Goal: Task Accomplishment & Management: Use online tool/utility

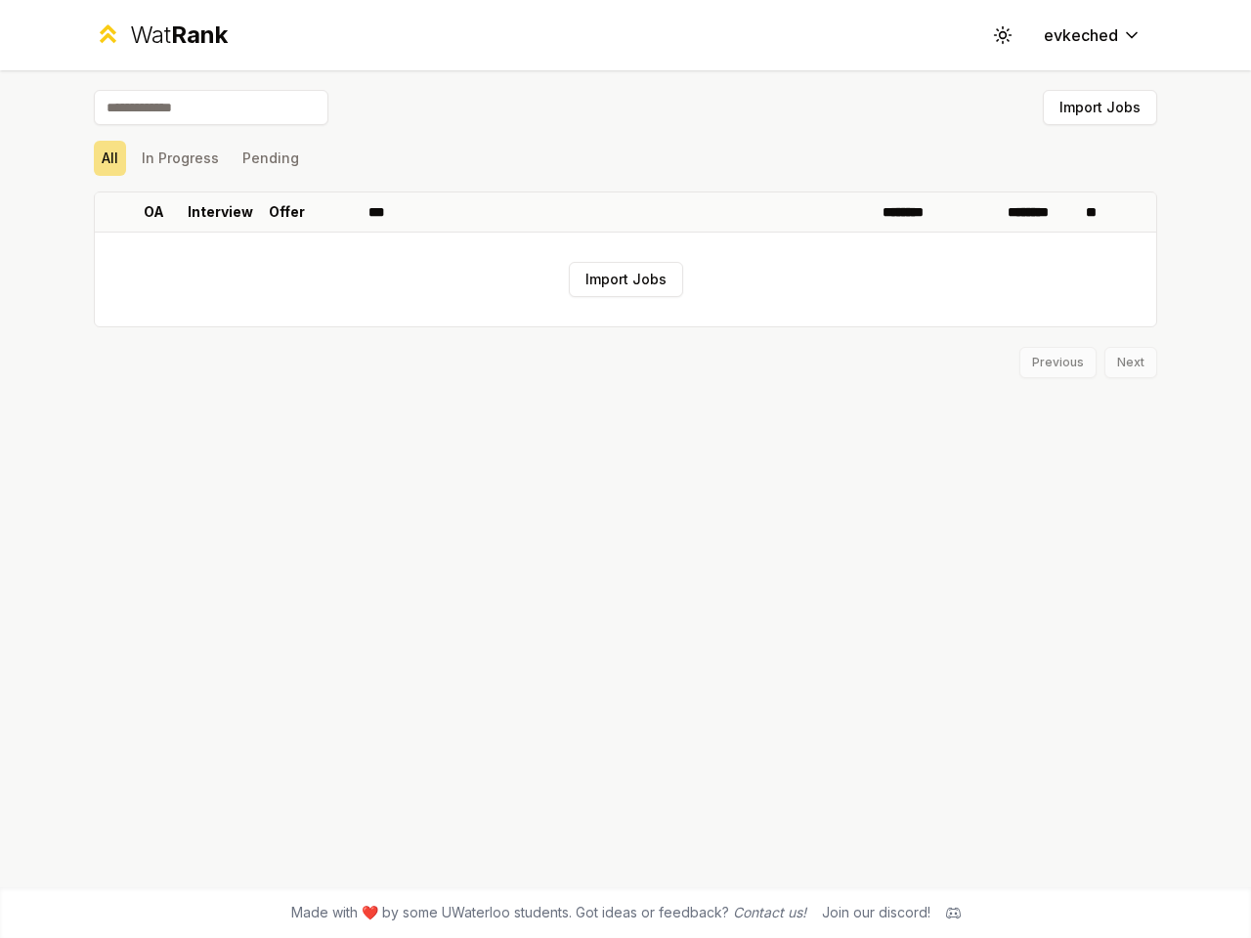
click at [1004, 35] on icon at bounding box center [1002, 34] width 19 height 19
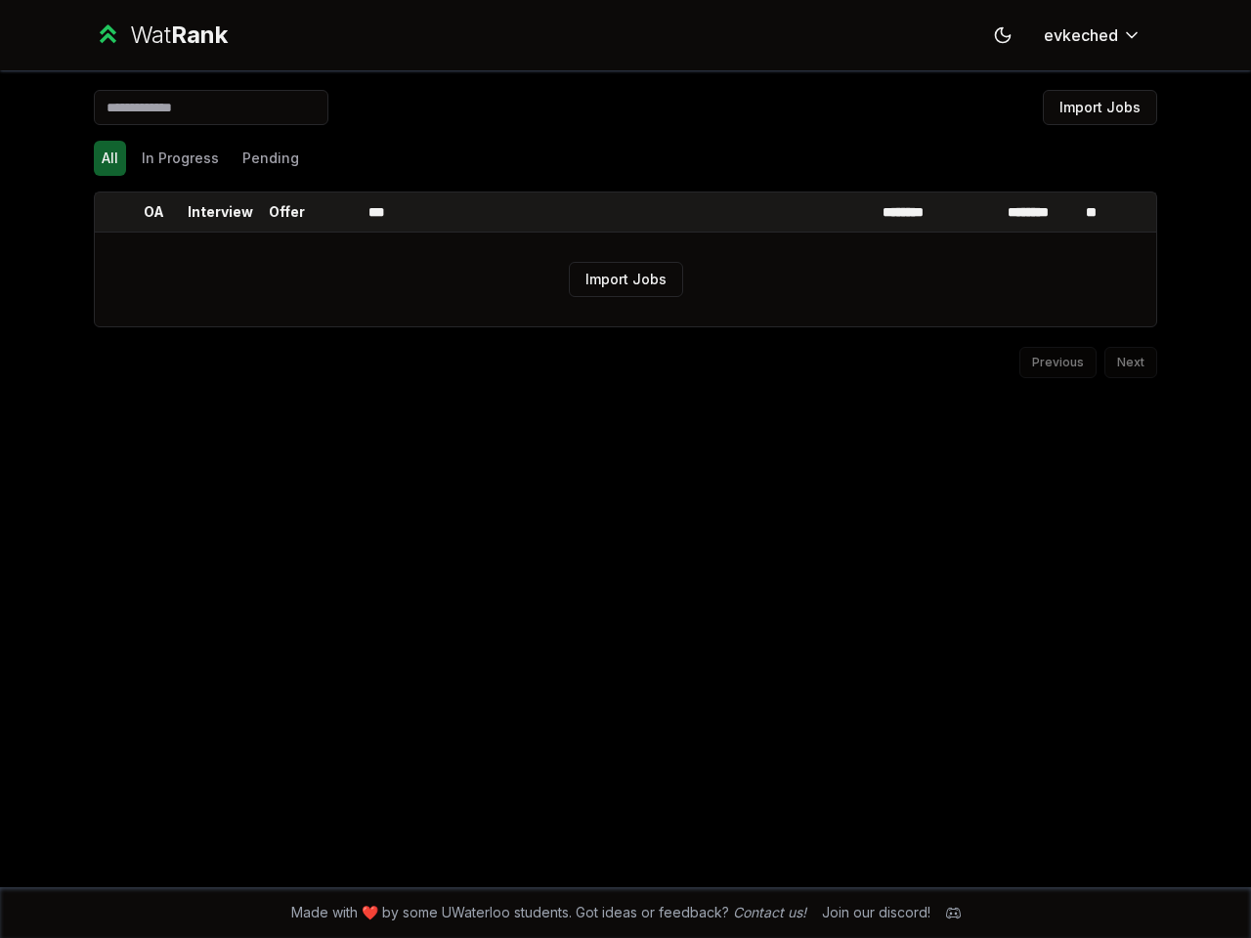
click at [1099, 108] on button "Import Jobs" at bounding box center [1100, 107] width 114 height 35
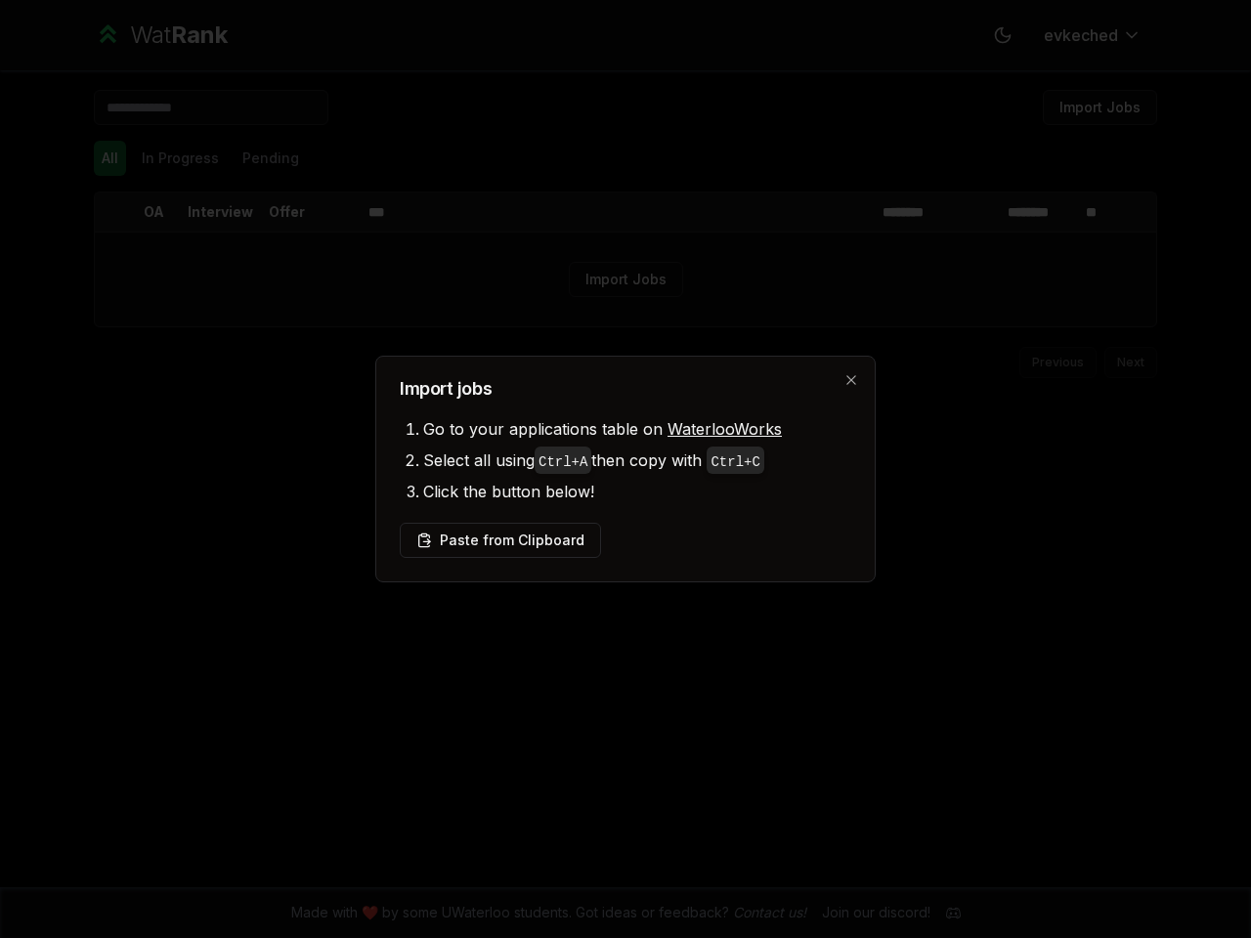
click at [109, 158] on div at bounding box center [625, 469] width 1251 height 938
click at [180, 158] on div at bounding box center [625, 469] width 1251 height 938
click at [270, 158] on button "Pending" at bounding box center [271, 158] width 72 height 35
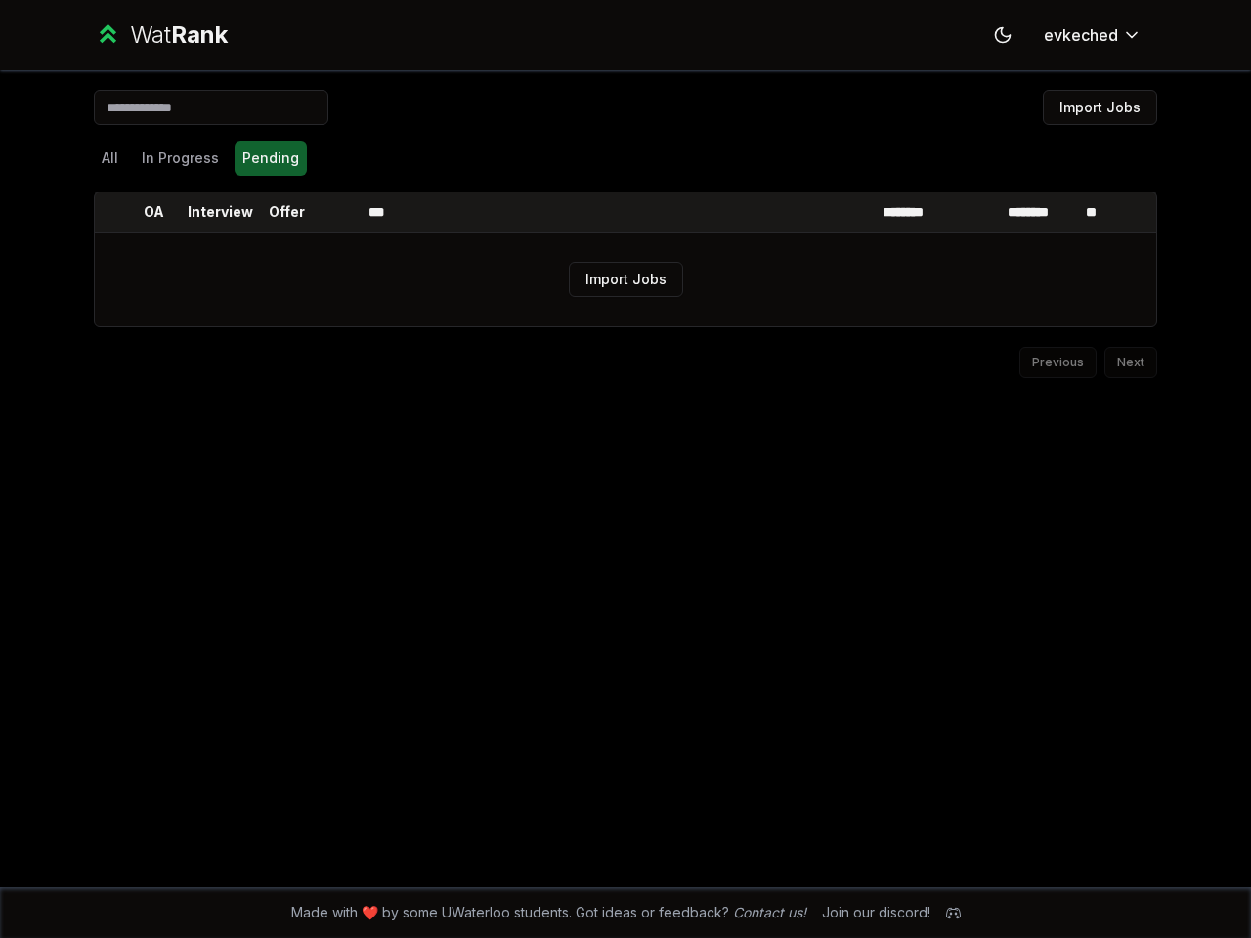
click at [110, 212] on th at bounding box center [110, 212] width 31 height 39
click at [153, 212] on p "OA" at bounding box center [154, 212] width 21 height 20
click at [220, 212] on p "Interview" at bounding box center [220, 212] width 65 height 20
click at [286, 212] on p "Offer" at bounding box center [287, 212] width 36 height 20
click at [337, 212] on th at bounding box center [337, 212] width 47 height 39
